Goal: Information Seeking & Learning: Learn about a topic

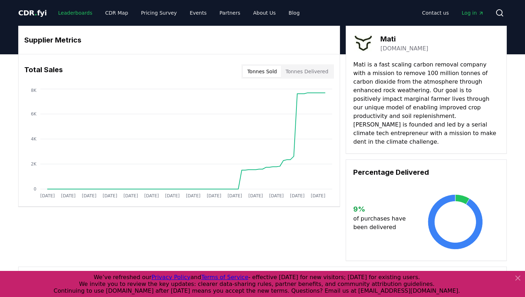
click at [74, 14] on link "Leaderboards" at bounding box center [76, 12] width 46 height 13
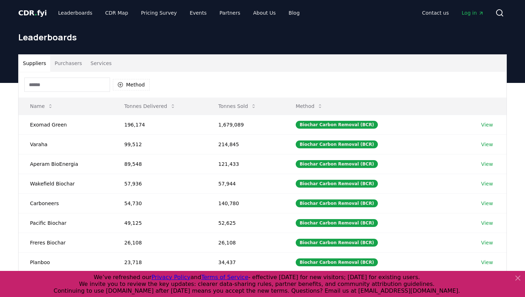
click at [73, 62] on button "Purchasers" at bounding box center [68, 63] width 36 height 17
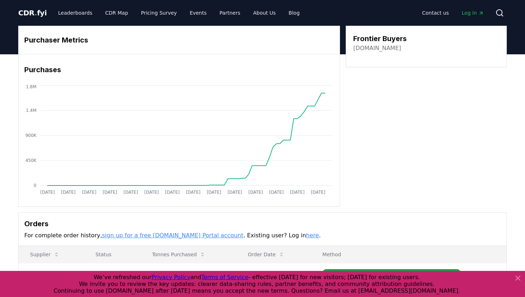
click at [375, 49] on link "[DOMAIN_NAME]" at bounding box center [377, 48] width 48 height 9
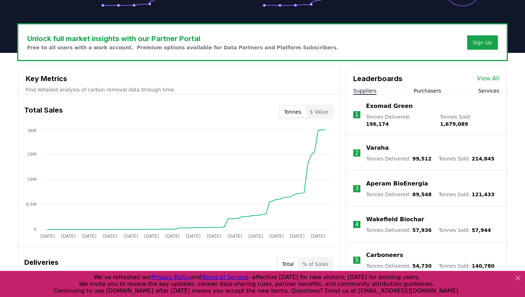
scroll to position [197, 0]
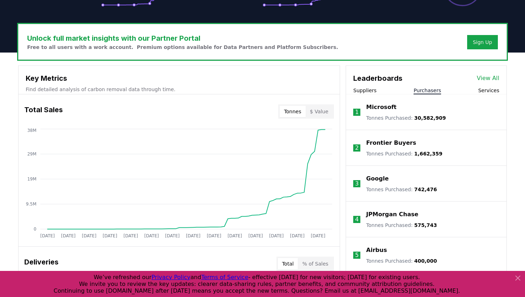
click at [432, 90] on button "Purchasers" at bounding box center [428, 90] width 28 height 7
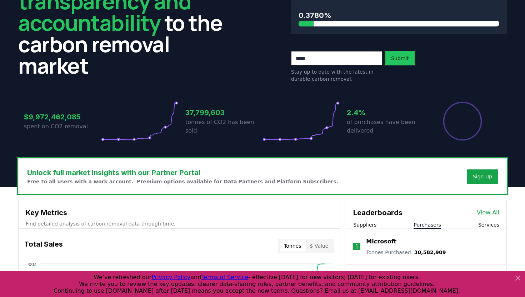
scroll to position [0, 0]
